Goal: Information Seeking & Learning: Check status

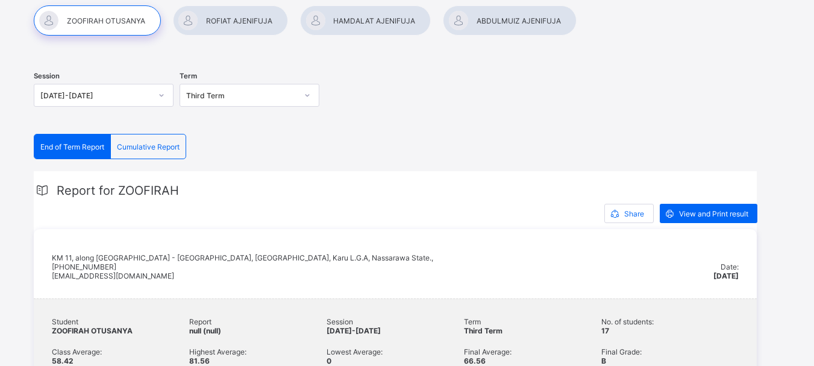
scroll to position [181, 0]
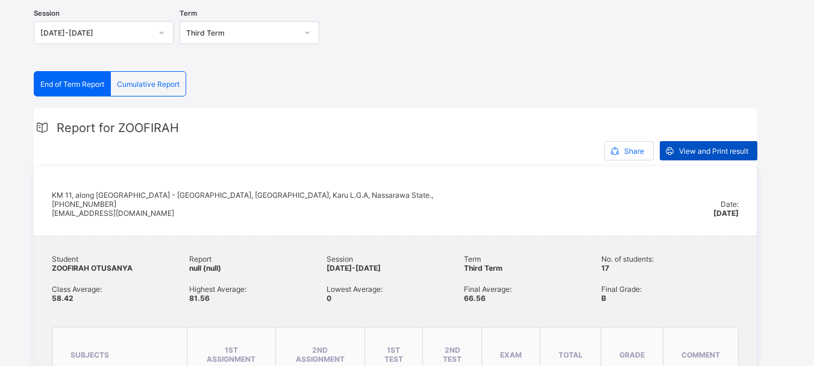
click at [710, 148] on span "View and Print result" at bounding box center [713, 150] width 69 height 9
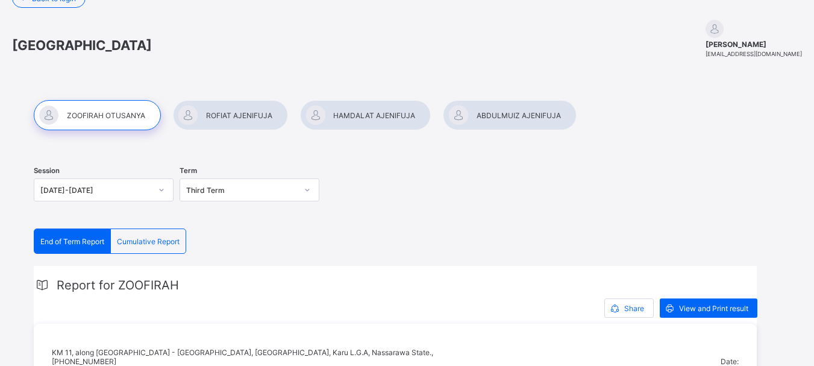
scroll to position [0, 0]
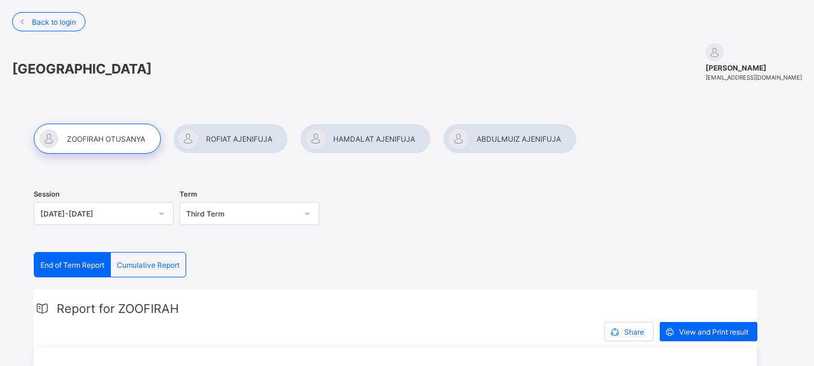
click at [225, 137] on div at bounding box center [230, 139] width 115 height 30
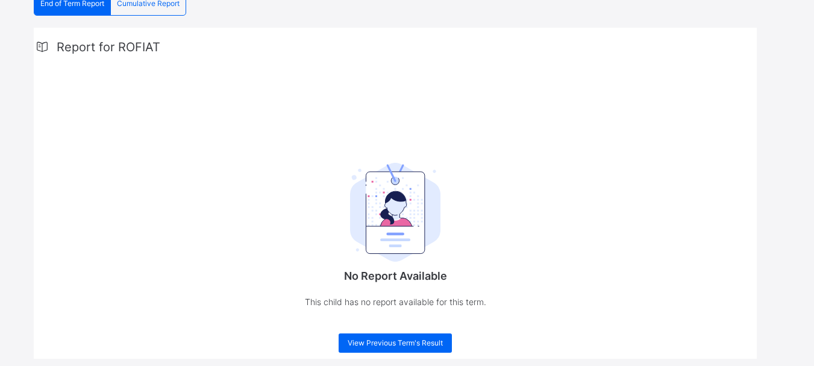
scroll to position [284, 0]
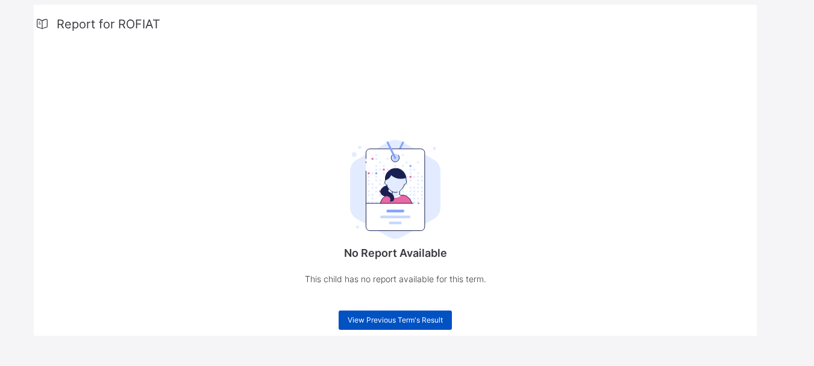
click at [401, 319] on span "View Previous Term's Result" at bounding box center [395, 319] width 95 height 9
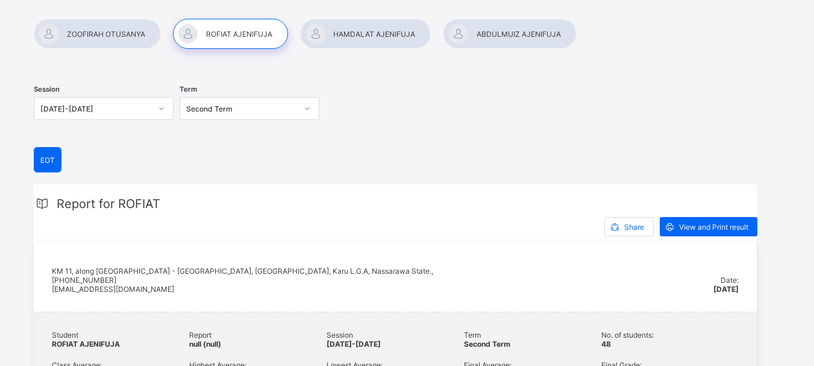
scroll to position [104, 0]
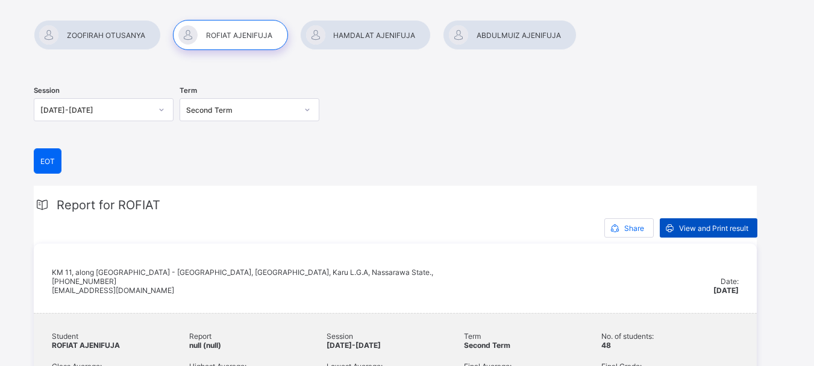
click at [725, 225] on span "View and Print result" at bounding box center [713, 228] width 69 height 9
click at [369, 30] on div at bounding box center [365, 35] width 131 height 30
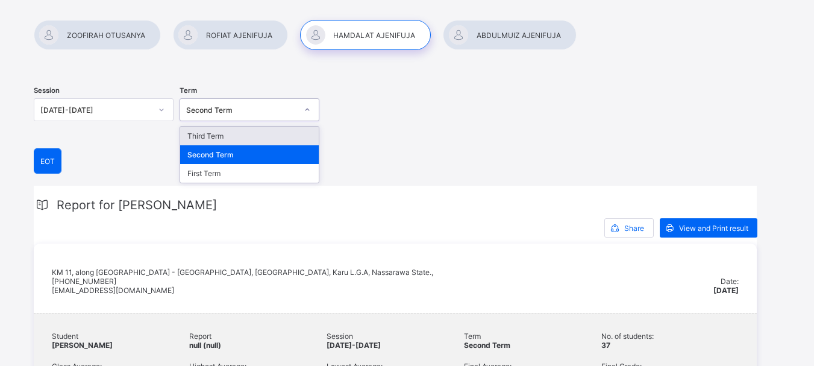
click at [310, 108] on icon at bounding box center [307, 110] width 7 height 12
click at [247, 136] on div "Third Term" at bounding box center [249, 136] width 139 height 19
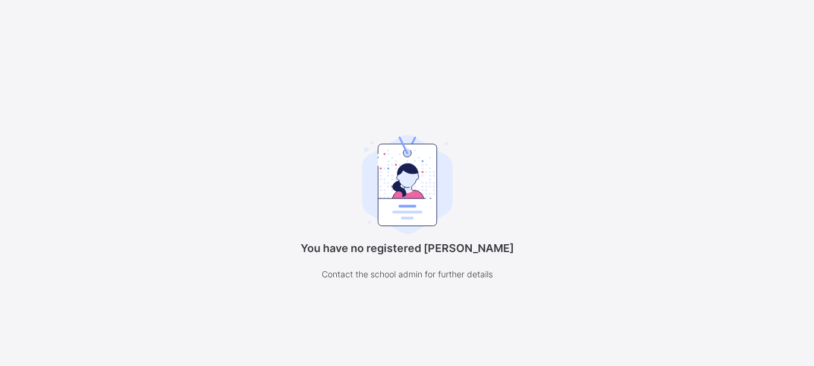
scroll to position [93, 0]
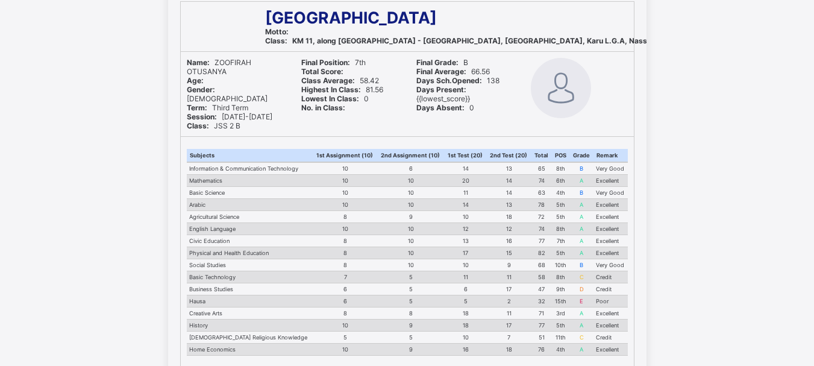
scroll to position [111, 0]
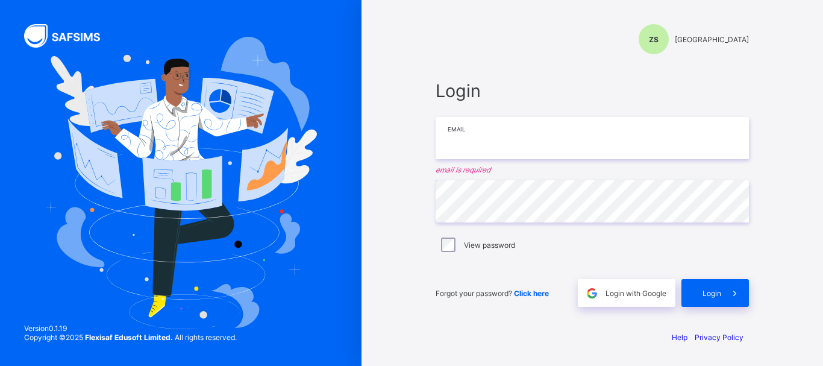
click at [489, 145] on input "email" at bounding box center [592, 138] width 313 height 42
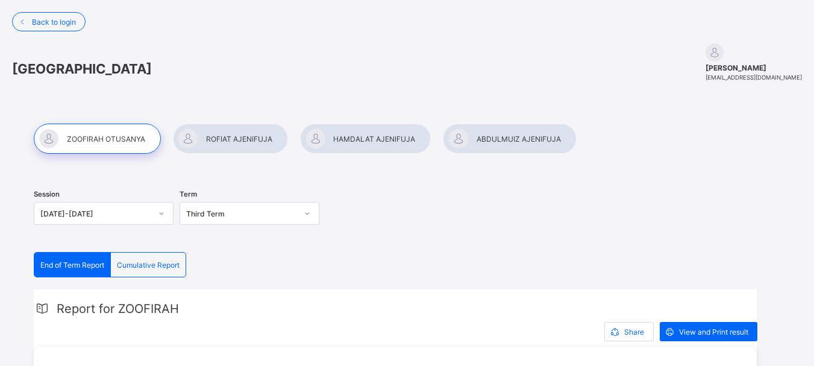
click at [240, 134] on div at bounding box center [230, 139] width 115 height 30
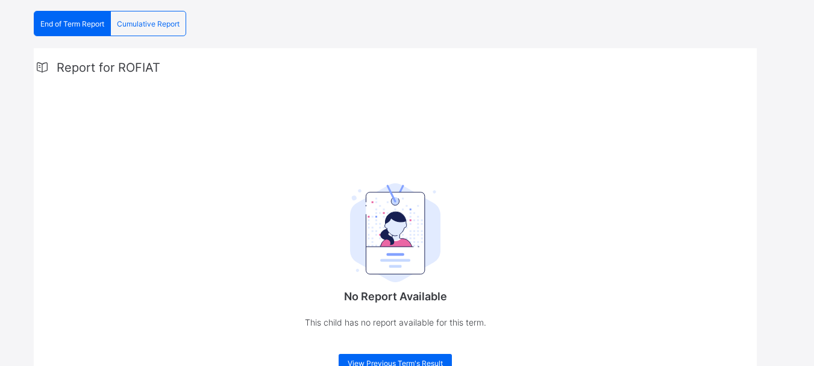
scroll to position [284, 0]
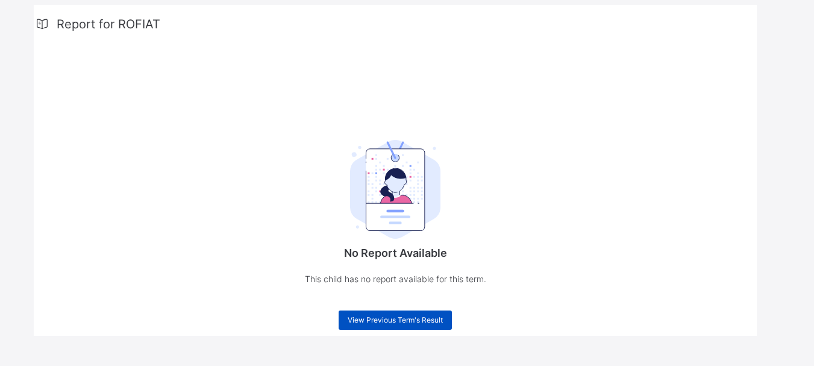
click at [394, 317] on span "View Previous Term's Result" at bounding box center [395, 319] width 95 height 9
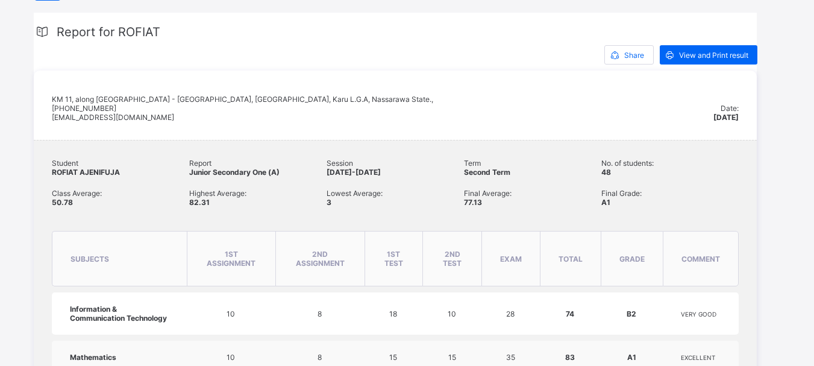
scroll to position [164, 0]
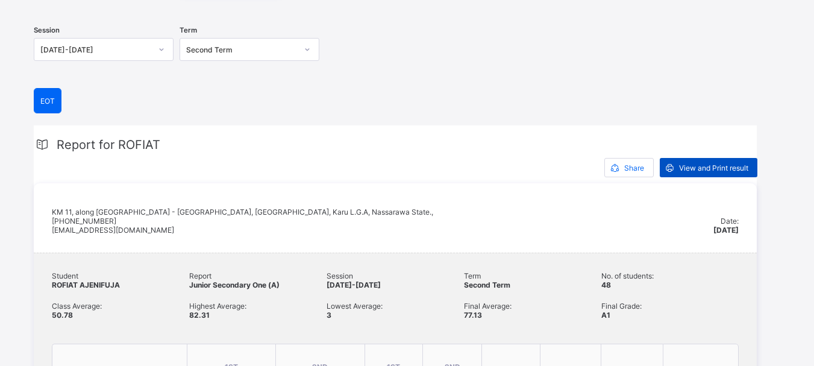
click at [698, 165] on span "View and Print result" at bounding box center [713, 167] width 69 height 9
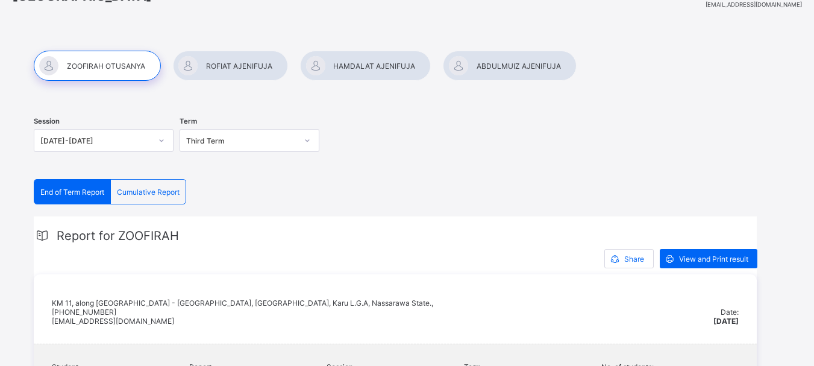
scroll to position [60, 0]
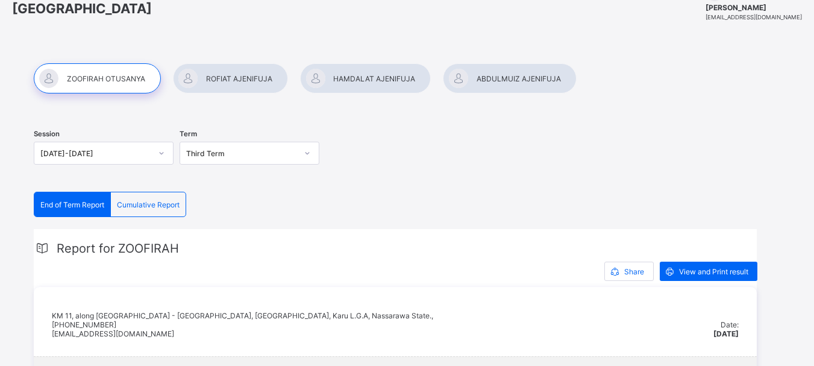
click at [235, 75] on div at bounding box center [230, 78] width 115 height 30
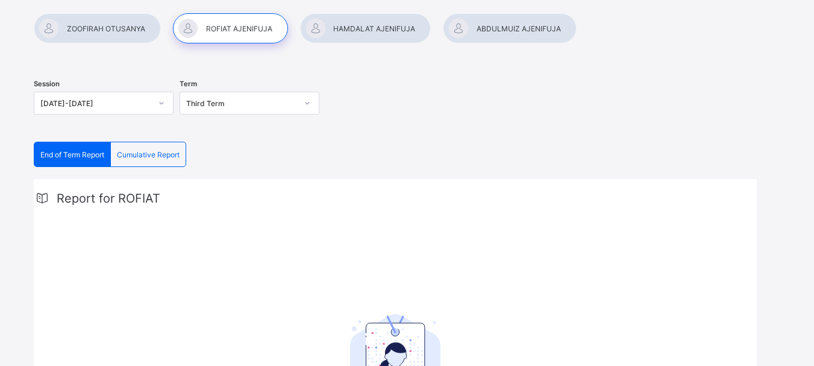
scroll to position [104, 0]
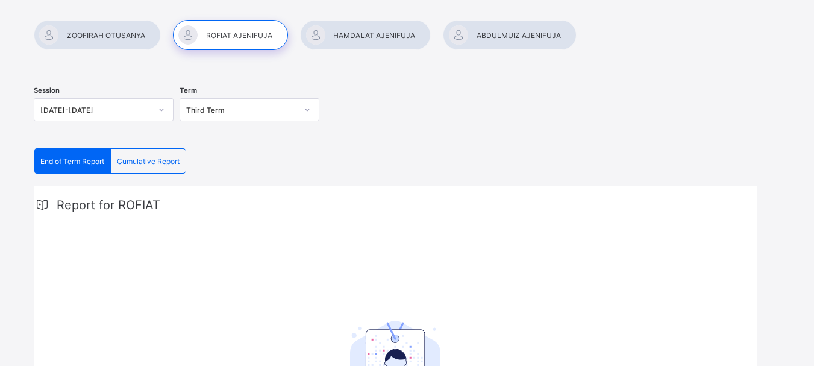
click at [381, 33] on div at bounding box center [365, 35] width 131 height 30
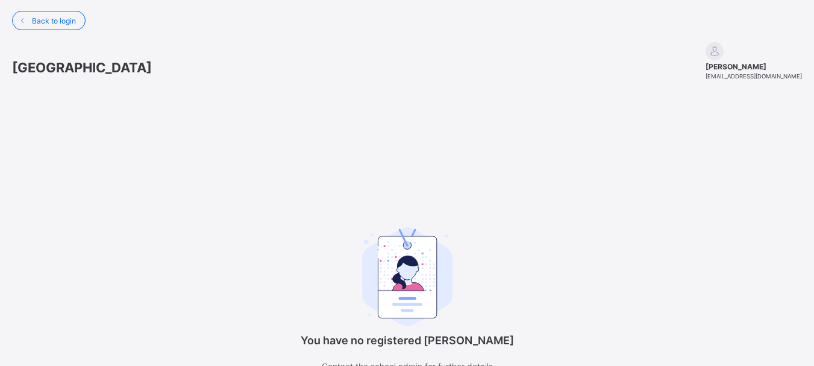
scroll to position [0, 0]
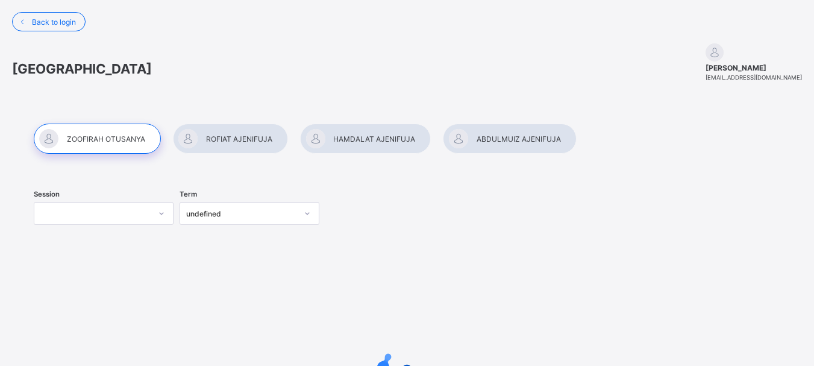
click at [228, 137] on div at bounding box center [230, 139] width 115 height 30
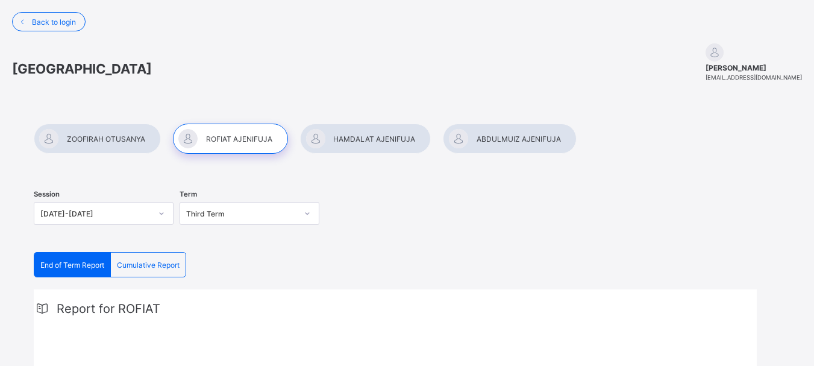
click at [366, 137] on div at bounding box center [365, 139] width 131 height 30
